Goal: Task Accomplishment & Management: Manage account settings

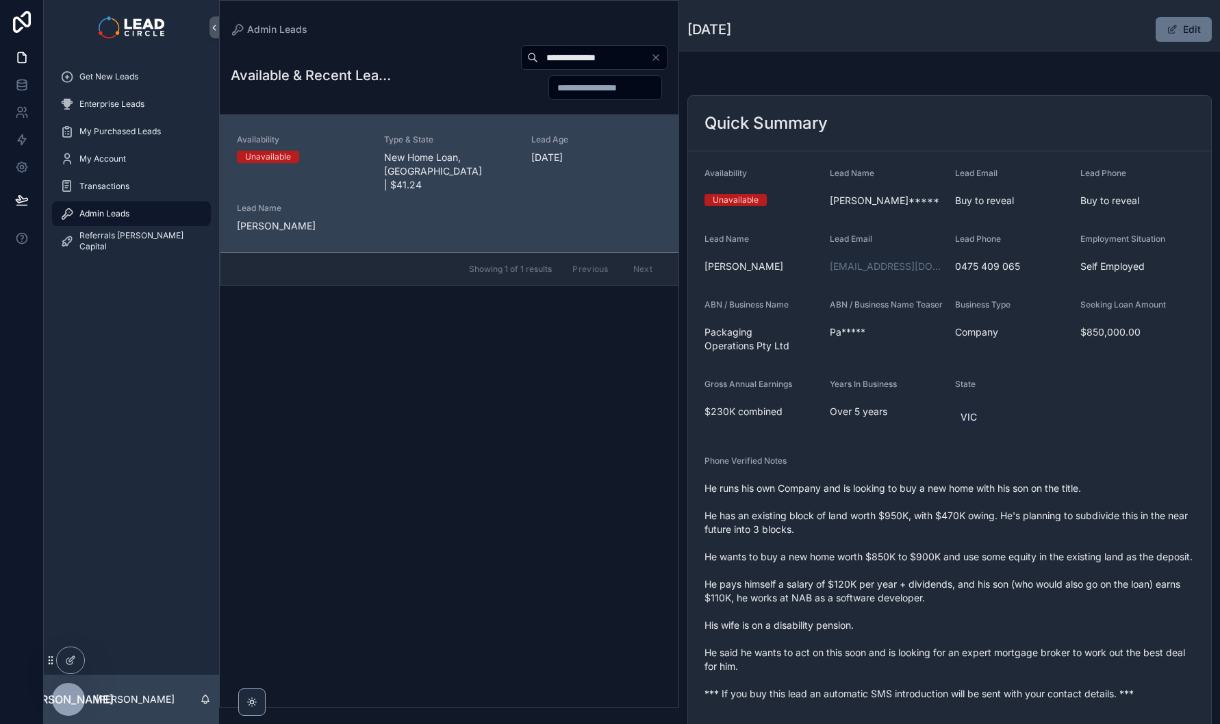
click at [117, 88] on link "Get New Leads" at bounding box center [131, 76] width 159 height 25
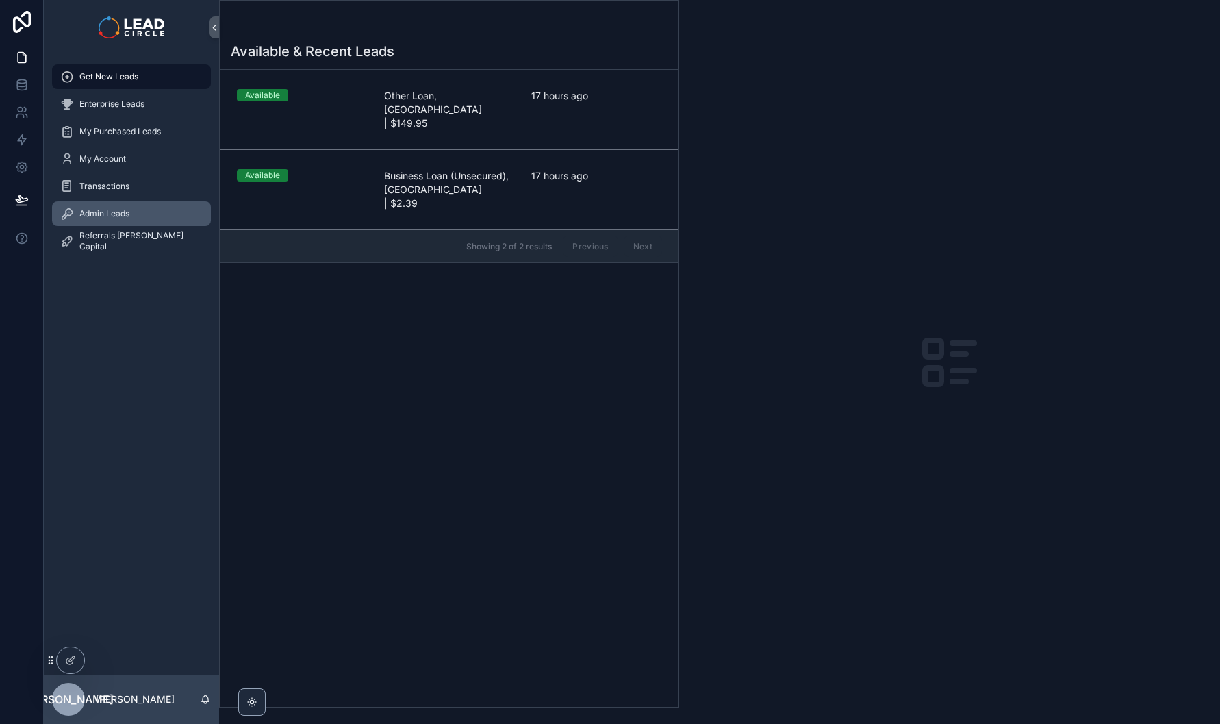
click at [135, 213] on div "Admin Leads" at bounding box center [131, 214] width 142 height 22
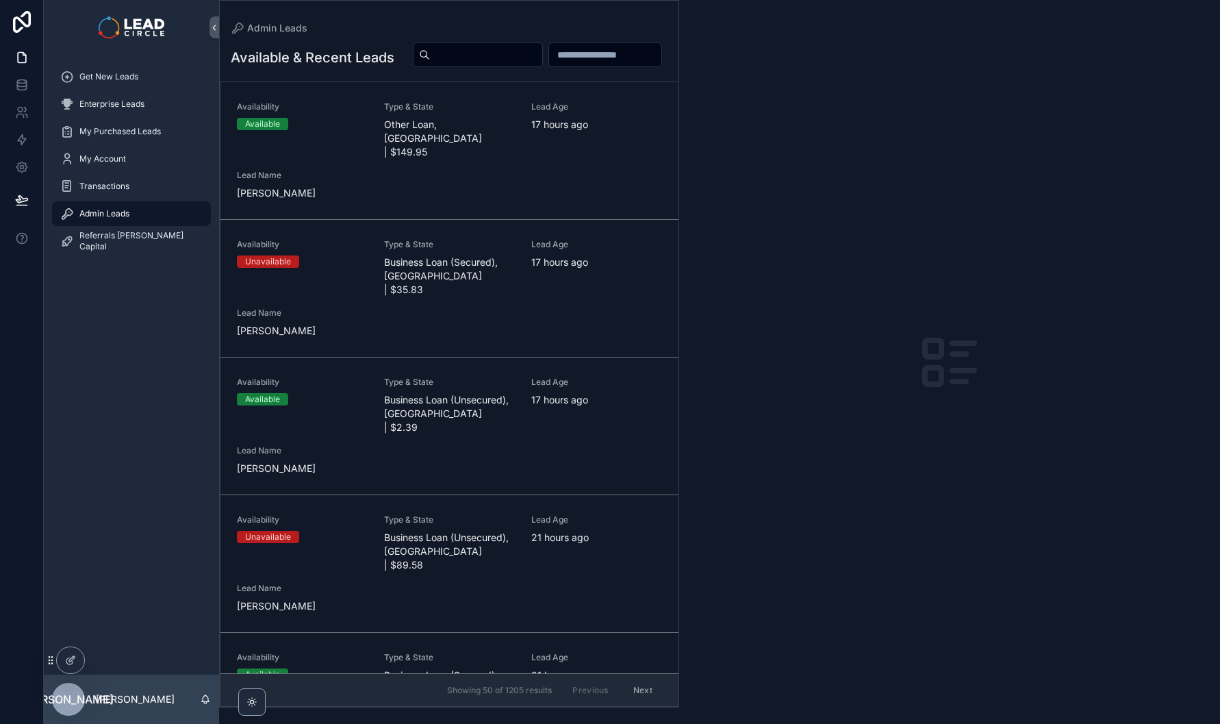
click at [466, 188] on div "Availability Available Type & State Other Loan, [GEOGRAPHIC_DATA] | $149.95 Lea…" at bounding box center [449, 150] width 425 height 99
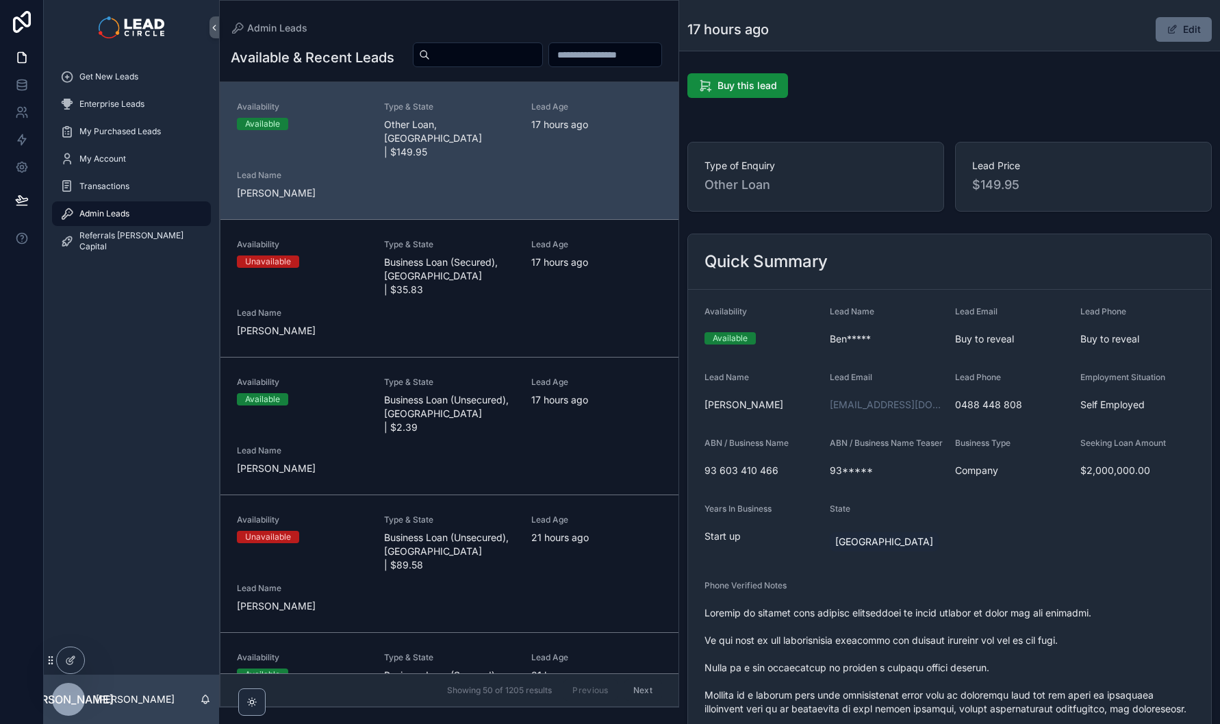
click at [1179, 36] on button "Edit" at bounding box center [1184, 29] width 56 height 25
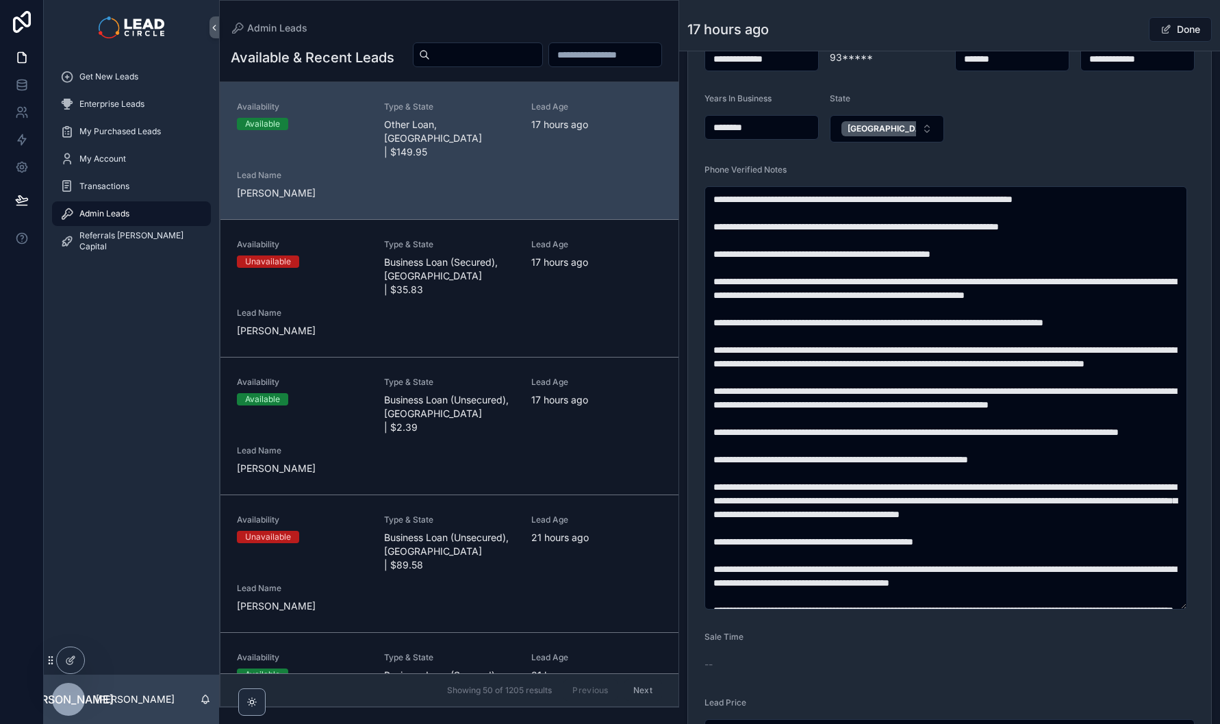
scroll to position [188, 0]
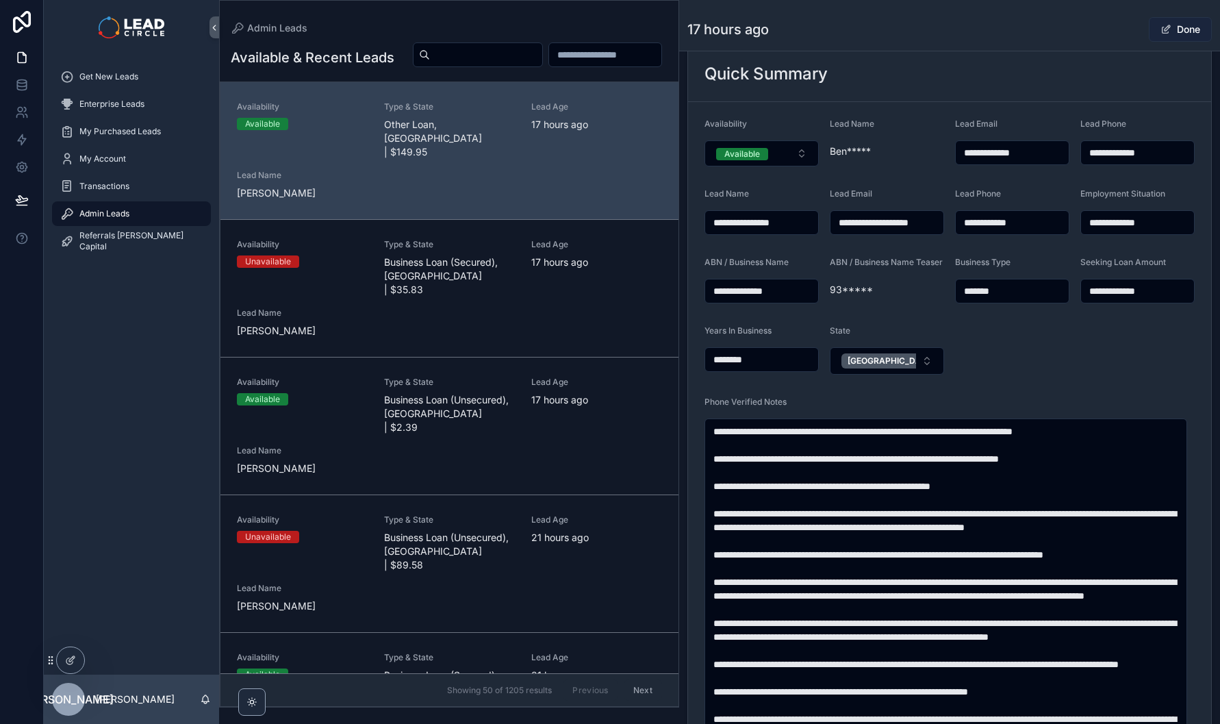
click at [1161, 34] on span "scrollable content" at bounding box center [1166, 29] width 11 height 11
